Goal: Information Seeking & Learning: Find specific fact

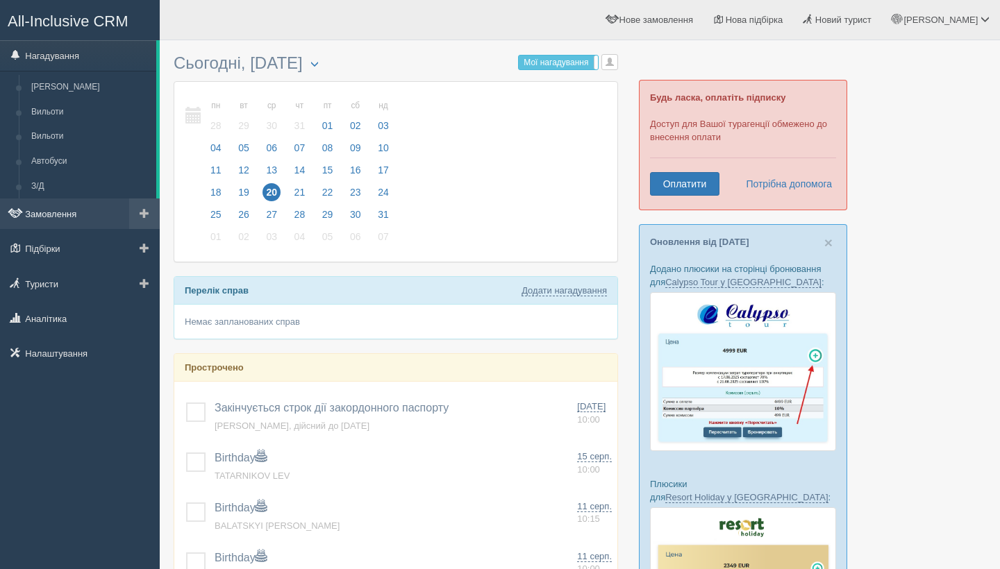
click at [86, 218] on link "Замовлення" at bounding box center [80, 214] width 160 height 31
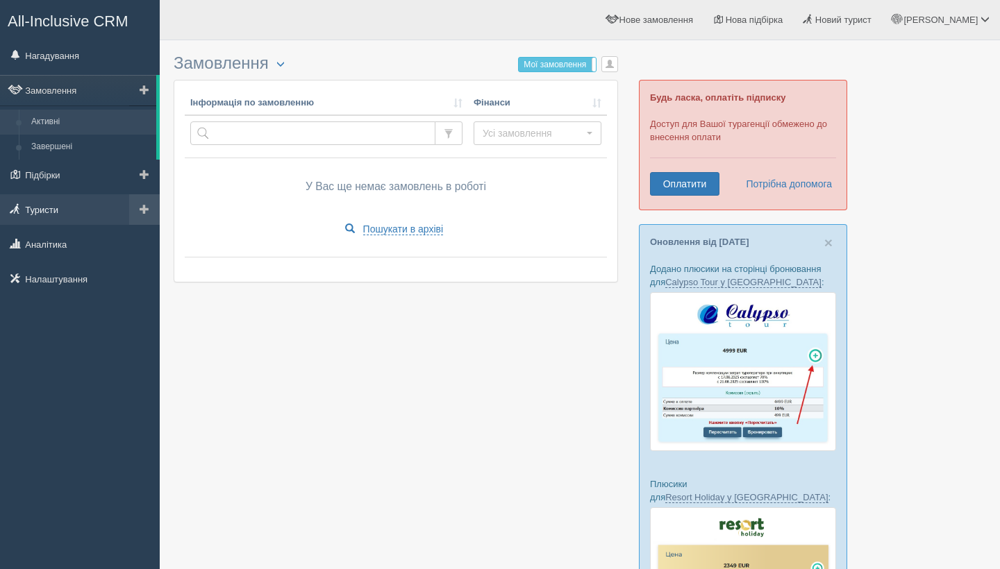
click at [62, 205] on link "Туристи" at bounding box center [80, 209] width 160 height 31
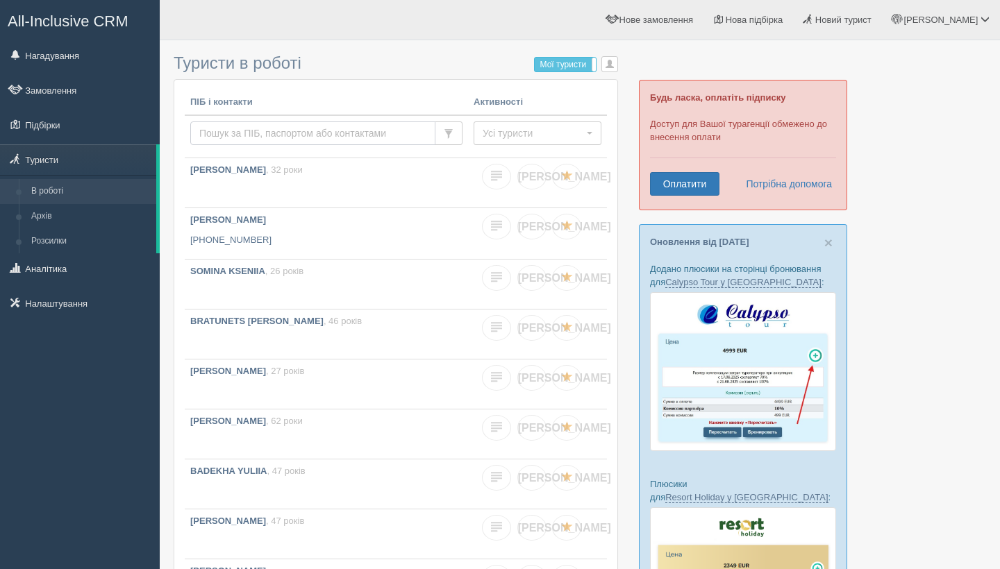
click at [287, 135] on input "text" at bounding box center [312, 133] width 245 height 24
type input "skachko"
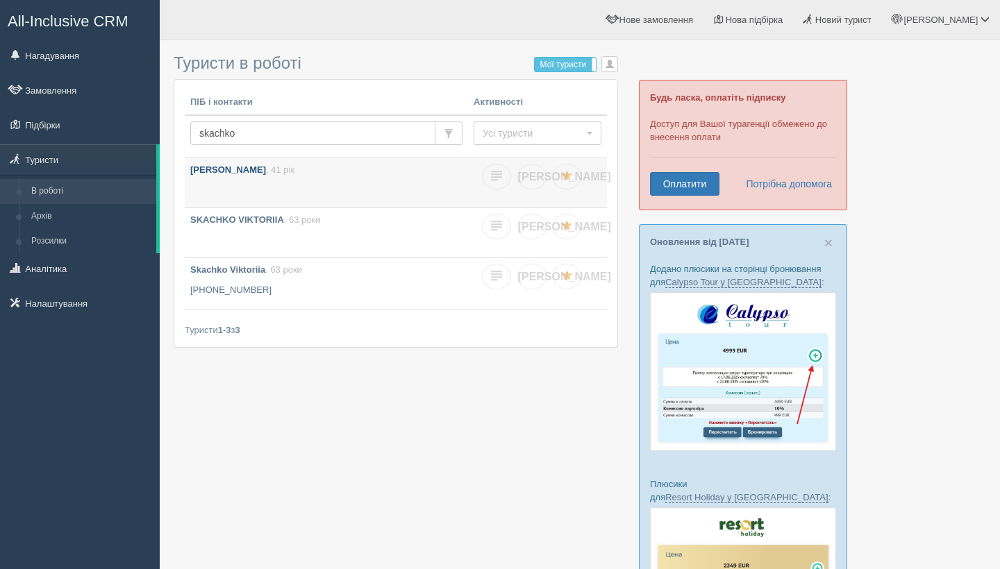
click at [263, 181] on link "SKACHKO KATERYNA , 41 рік" at bounding box center [326, 182] width 283 height 49
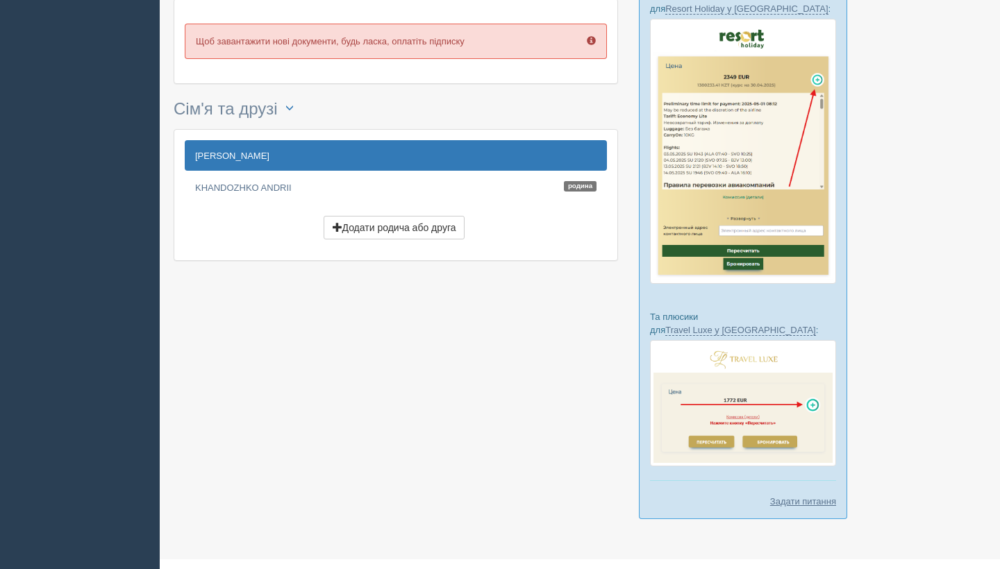
scroll to position [488, 0]
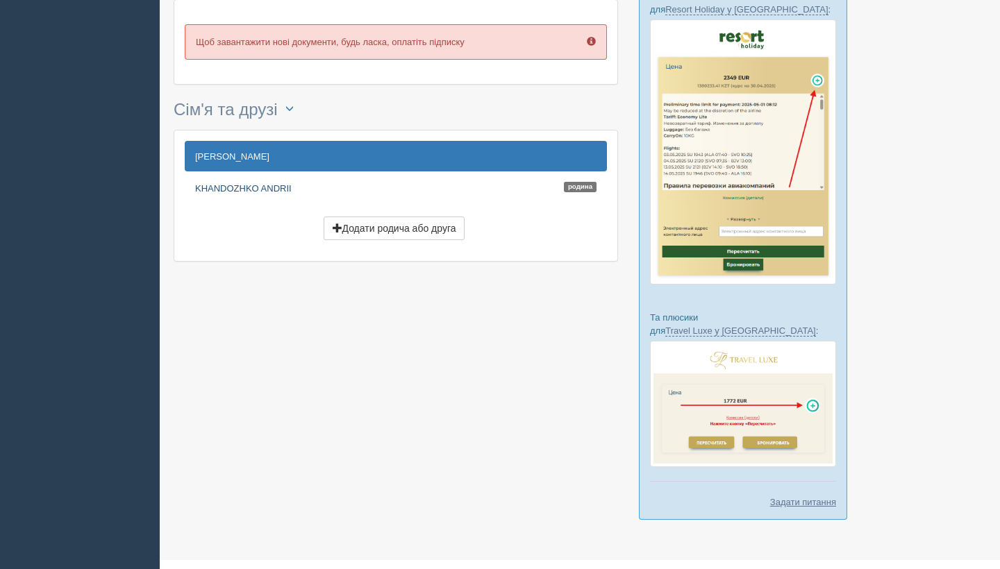
click at [255, 190] on link "KHANDOZHKO [PERSON_NAME]" at bounding box center [396, 188] width 422 height 31
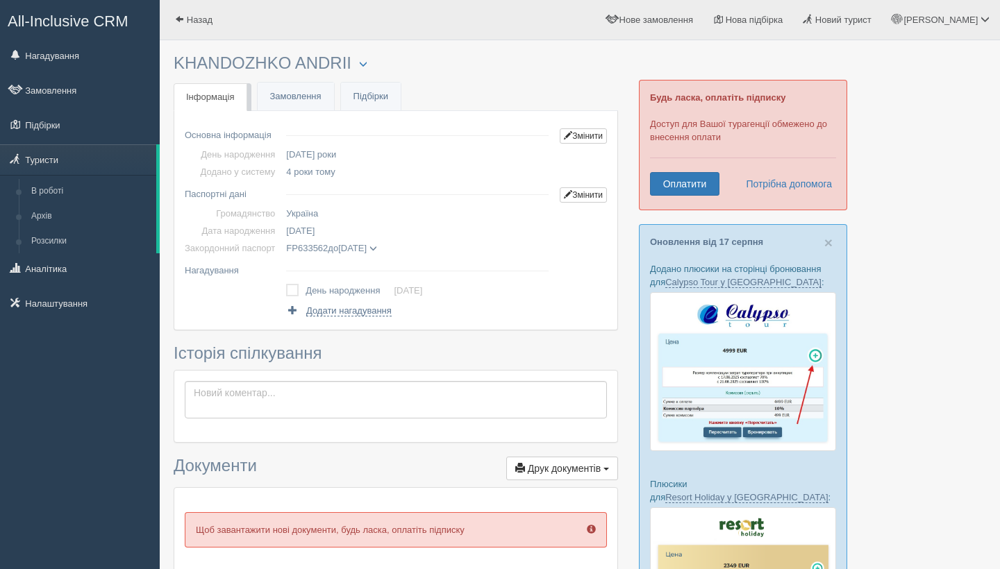
click at [377, 247] on span at bounding box center [373, 249] width 8 height 8
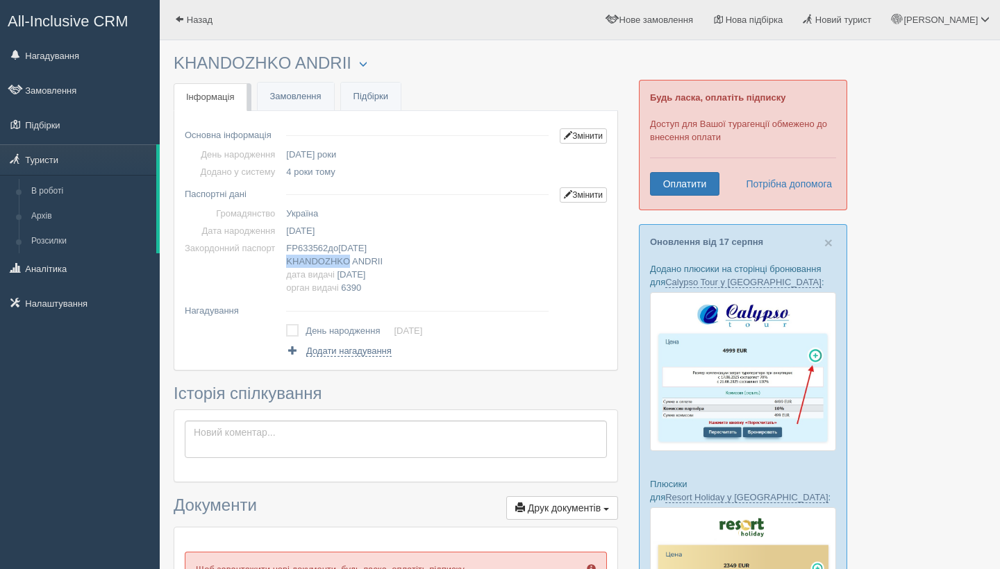
drag, startPoint x: 292, startPoint y: 260, endPoint x: 355, endPoint y: 258, distance: 63.2
click at [355, 258] on span "KHANDOZHKO ANDRII дата видачі [DATE] орган видачі 6390" at bounding box center [334, 274] width 96 height 37
copy span "KHANDOZHKO"
drag, startPoint x: 359, startPoint y: 261, endPoint x: 396, endPoint y: 261, distance: 37.5
click at [396, 261] on td "FP633562 до [DATE] [PERSON_NAME] ANDRII дата видачі [DATE] орган видачі 6390" at bounding box center [417, 268] width 274 height 57
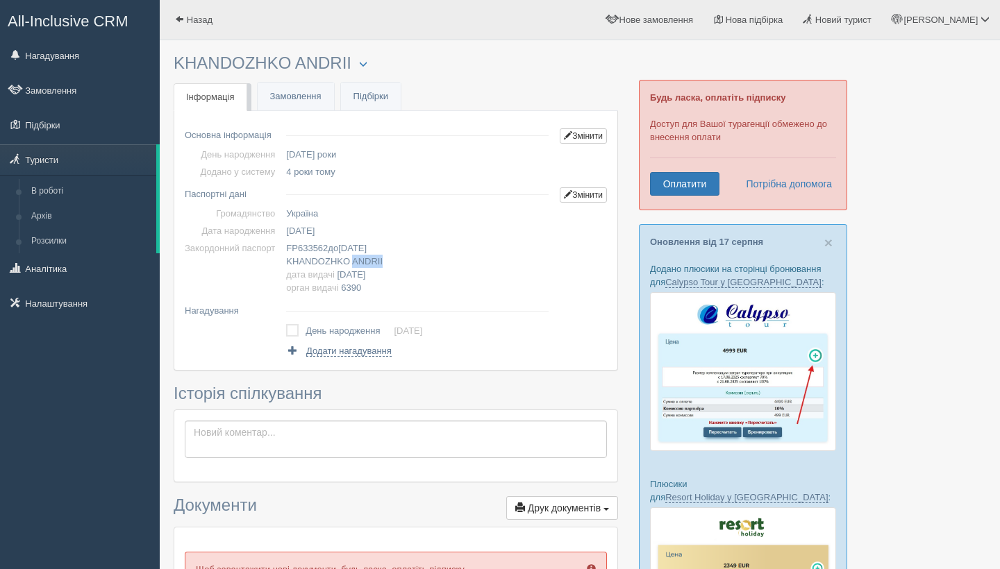
copy span "ANDRII"
drag, startPoint x: 294, startPoint y: 248, endPoint x: 337, endPoint y: 248, distance: 43.0
click at [337, 249] on span "FP633562 до [DATE]" at bounding box center [326, 248] width 81 height 10
click at [454, 291] on td "FP633562 до [DATE] [PERSON_NAME] ANDRII дата видачі [DATE] орган видачі 6390" at bounding box center [417, 268] width 274 height 57
drag, startPoint x: 304, startPoint y: 246, endPoint x: 337, endPoint y: 244, distance: 33.4
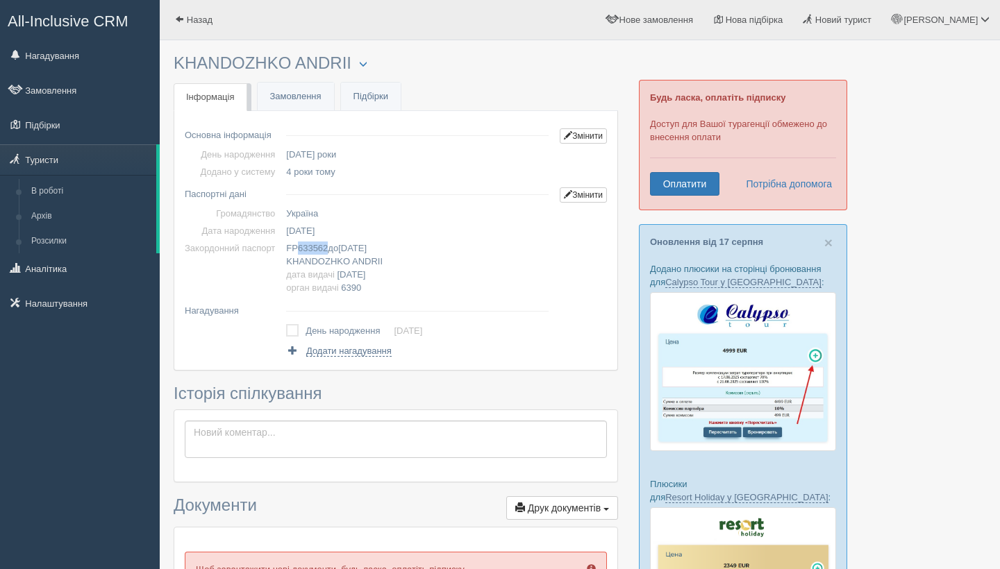
click at [337, 244] on span "FP633562 до [DATE]" at bounding box center [326, 248] width 81 height 10
copy span "633562"
